Goal: Task Accomplishment & Management: Use online tool/utility

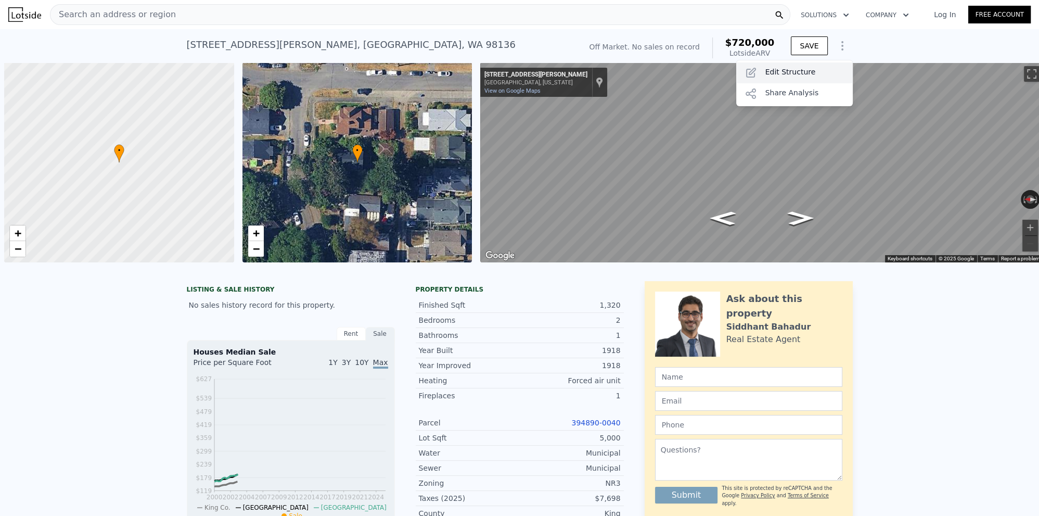
click at [822, 70] on div "Edit Structure" at bounding box center [794, 72] width 117 height 21
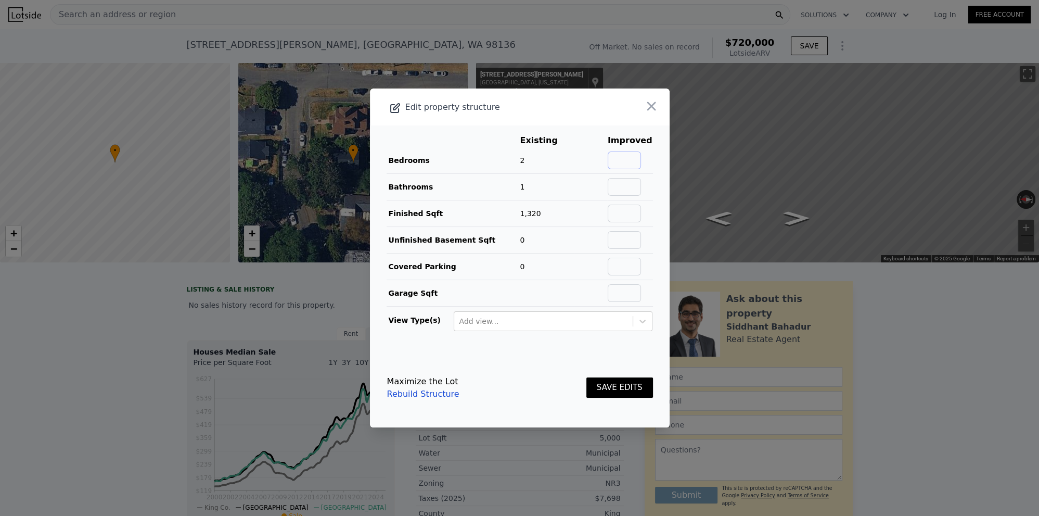
click at [635, 160] on input "text" at bounding box center [624, 160] width 33 height 18
type input "4"
type input "3"
type input "2200"
type input "0"
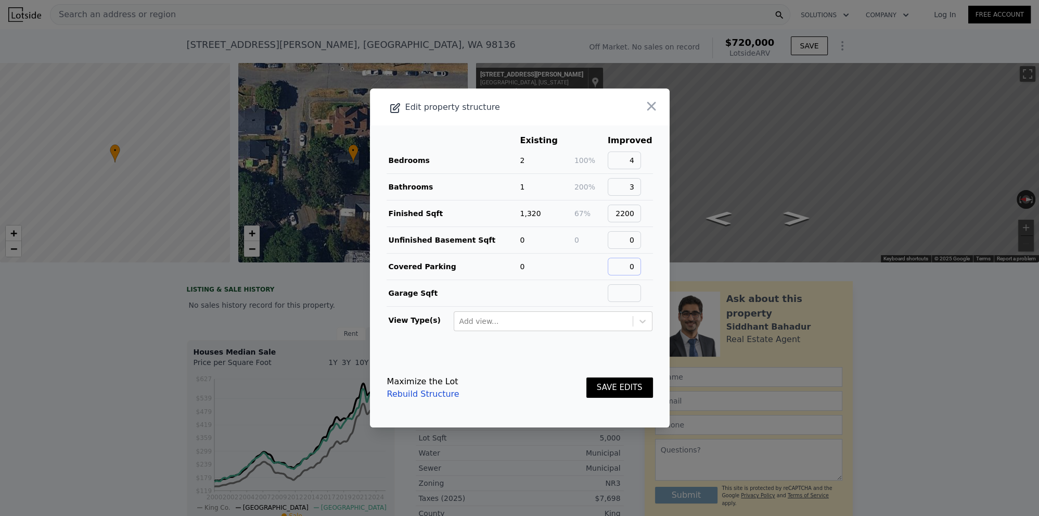
type input "0"
click at [609, 386] on button "SAVE EDITS" at bounding box center [619, 387] width 67 height 20
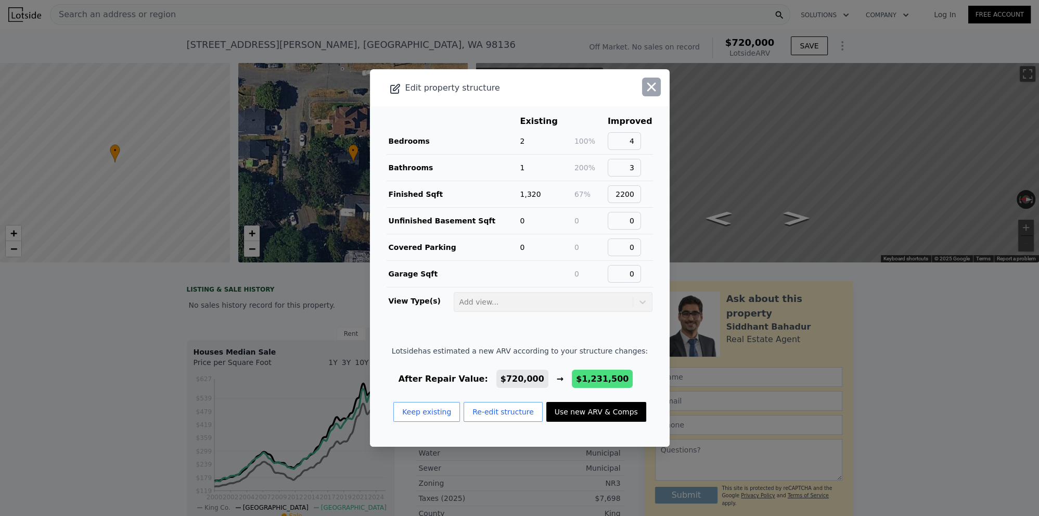
click at [648, 91] on icon "button" at bounding box center [651, 87] width 15 height 15
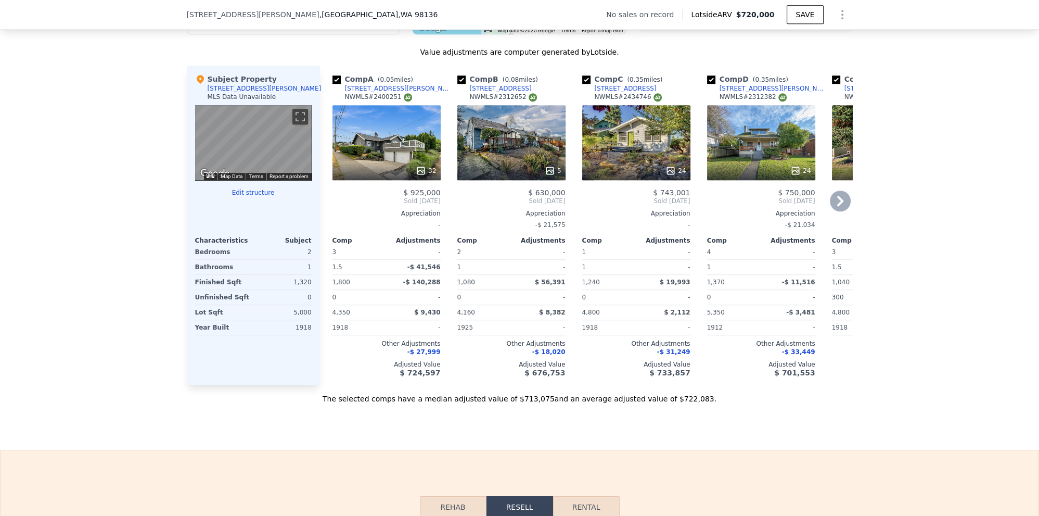
scroll to position [1008, 0]
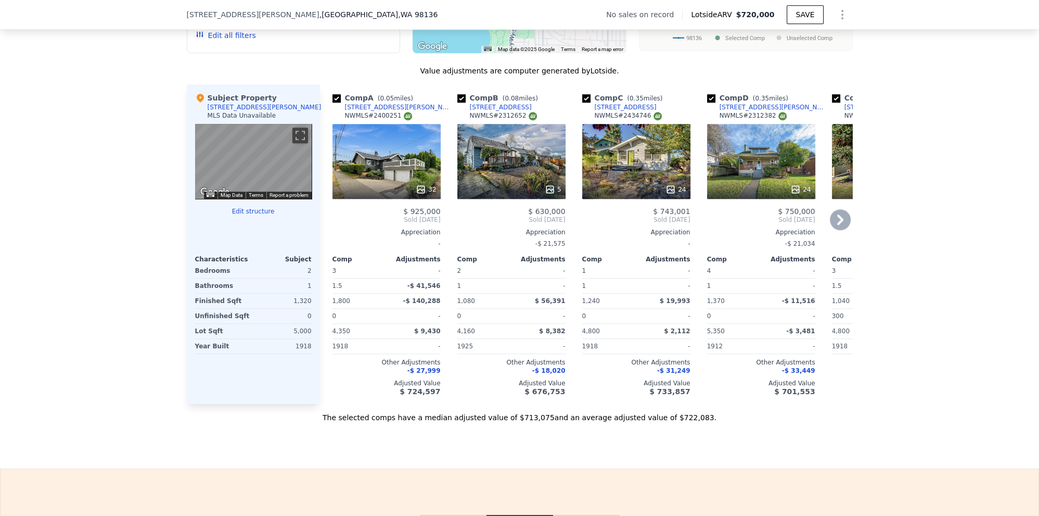
click at [840, 222] on icon at bounding box center [840, 219] width 21 height 21
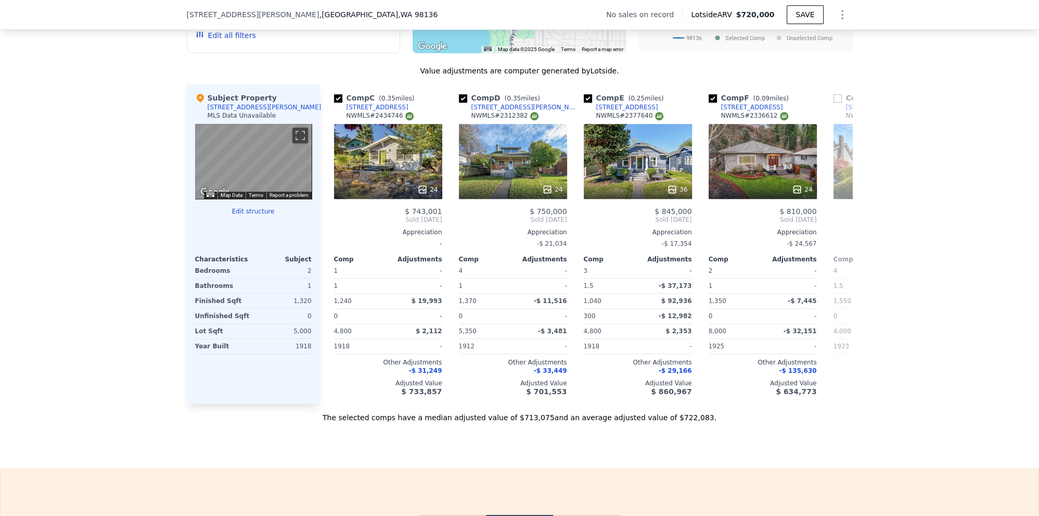
scroll to position [0, 250]
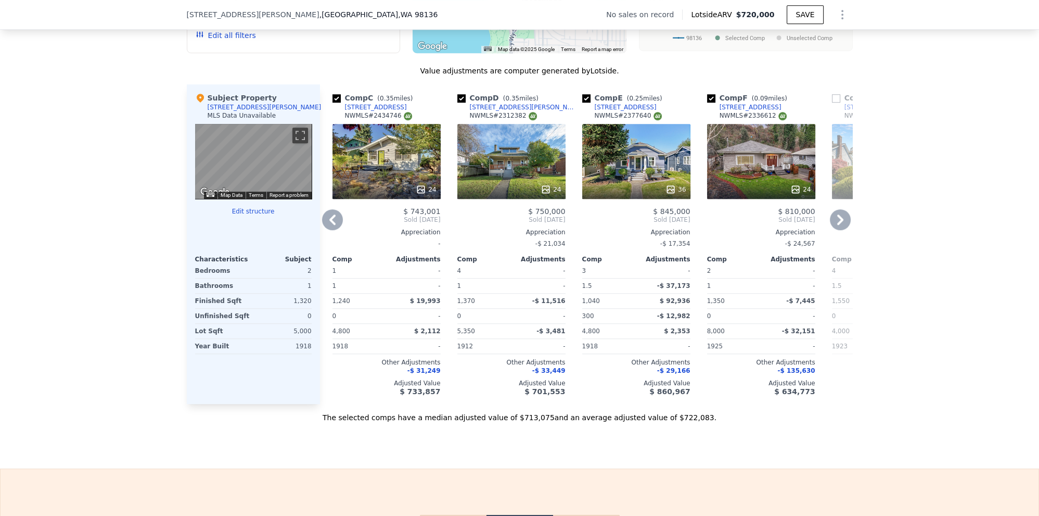
click at [841, 213] on icon at bounding box center [840, 219] width 21 height 21
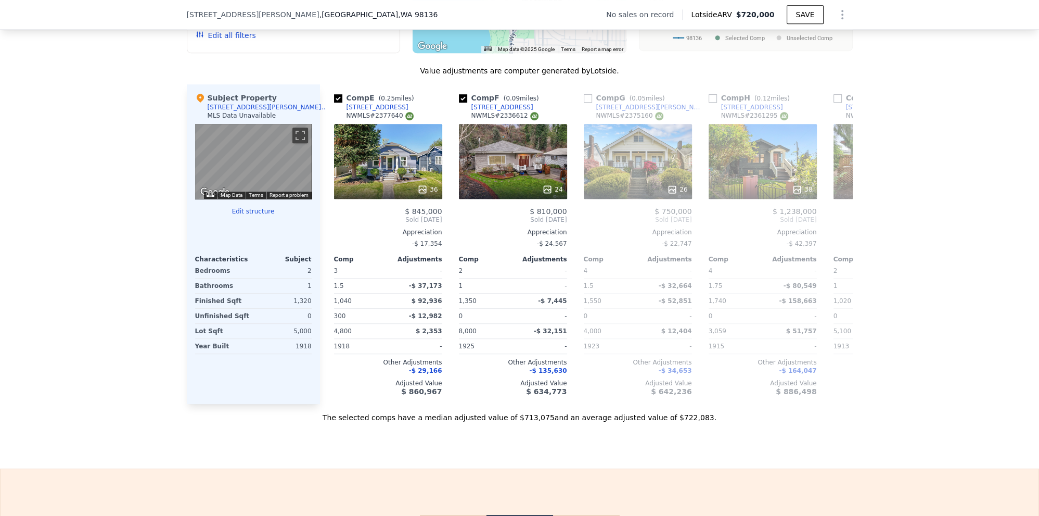
scroll to position [0, 500]
